Goal: Transaction & Acquisition: Download file/media

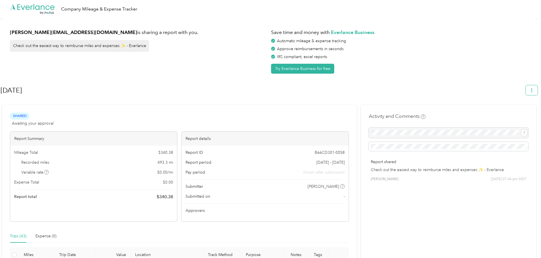
click at [534, 90] on icon "button" at bounding box center [532, 90] width 4 height 4
click at [523, 114] on span "Download" at bounding box center [518, 117] width 19 height 6
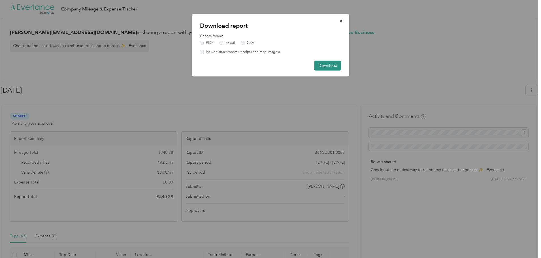
click at [330, 65] on button "Download" at bounding box center [328, 66] width 27 height 10
